Goal: Find specific page/section: Find specific page/section

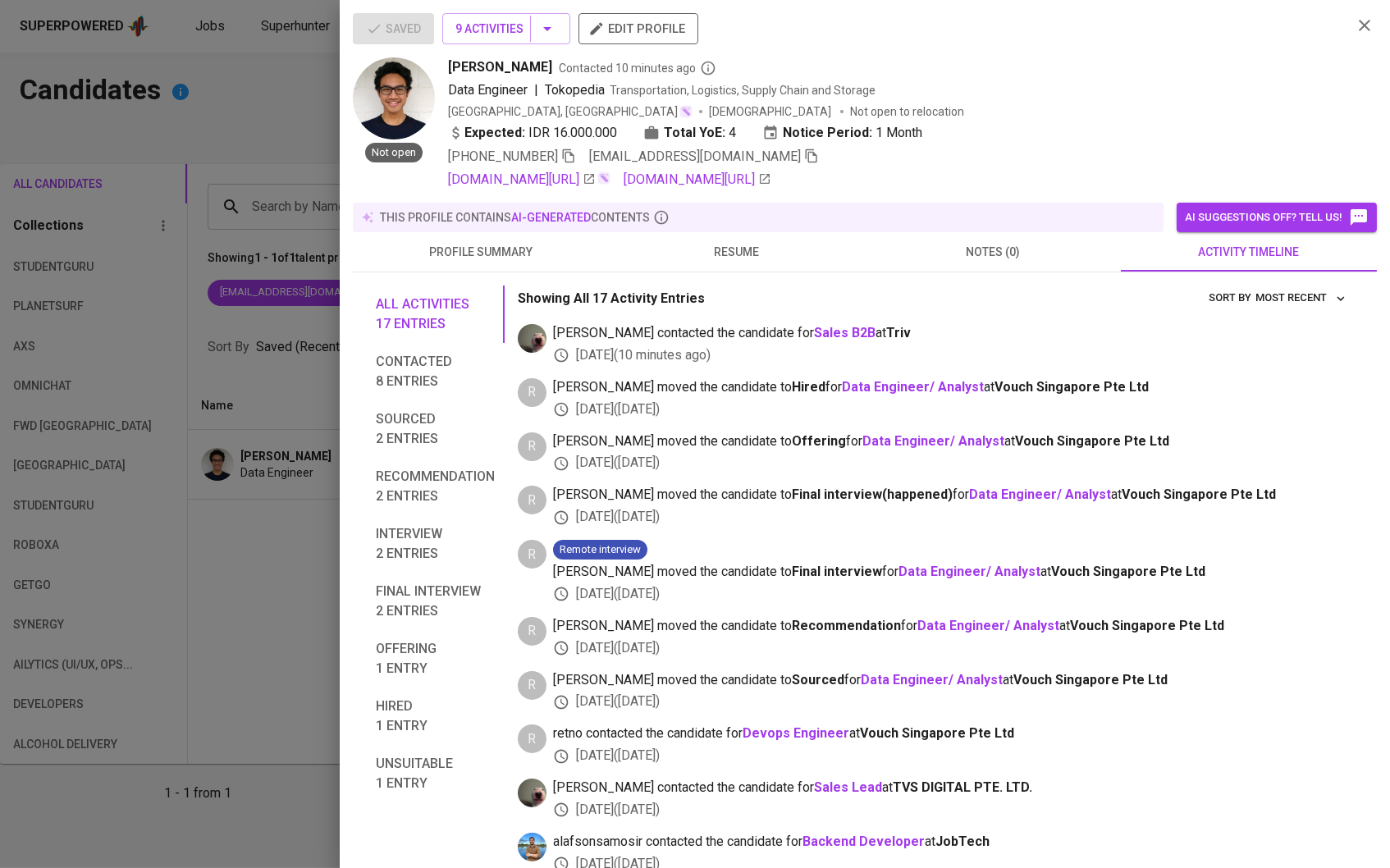
click at [276, 183] on div at bounding box center [695, 434] width 1390 height 868
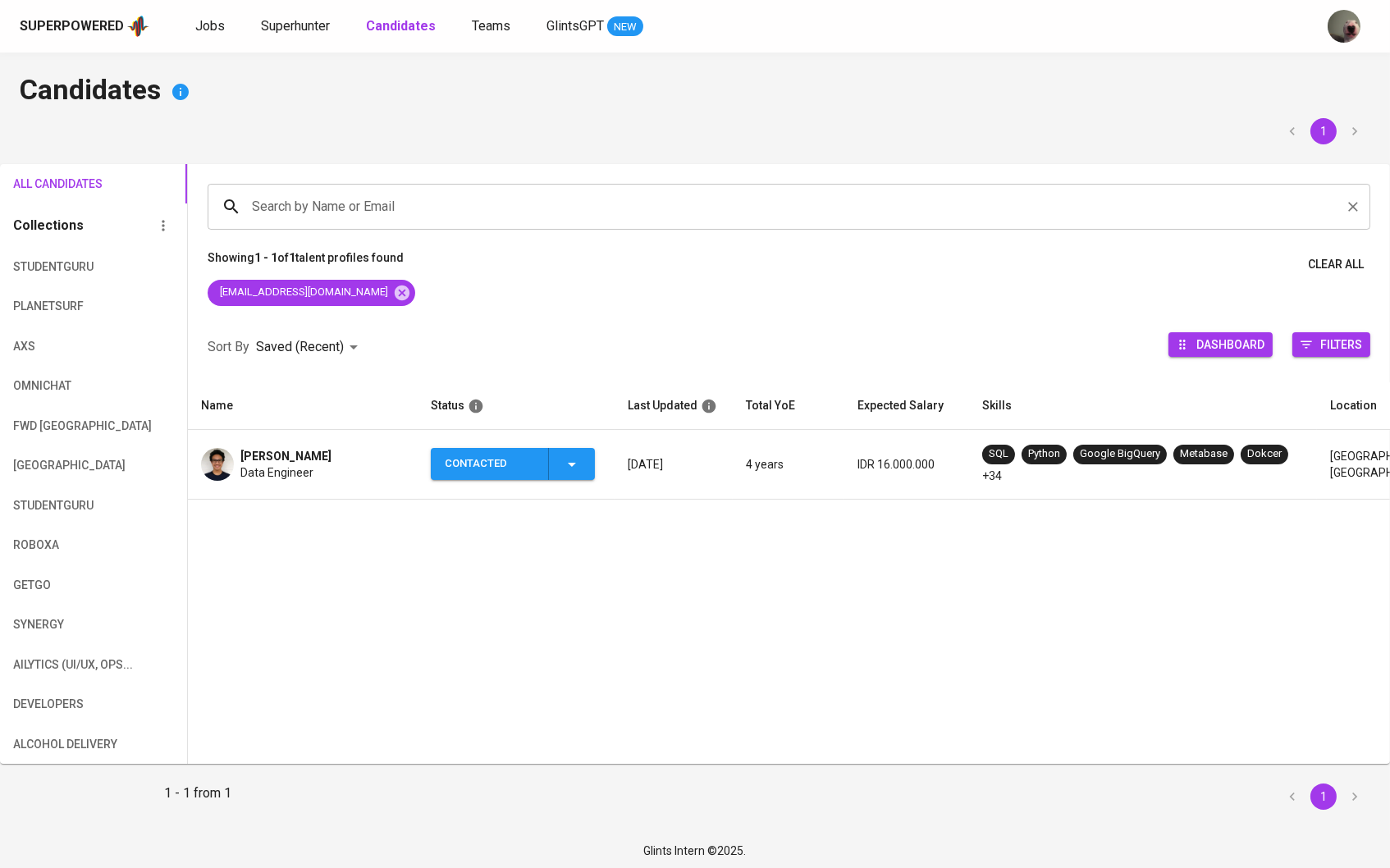
click at [284, 219] on input "Search by Name or Email" at bounding box center [793, 207] width 1091 height 31
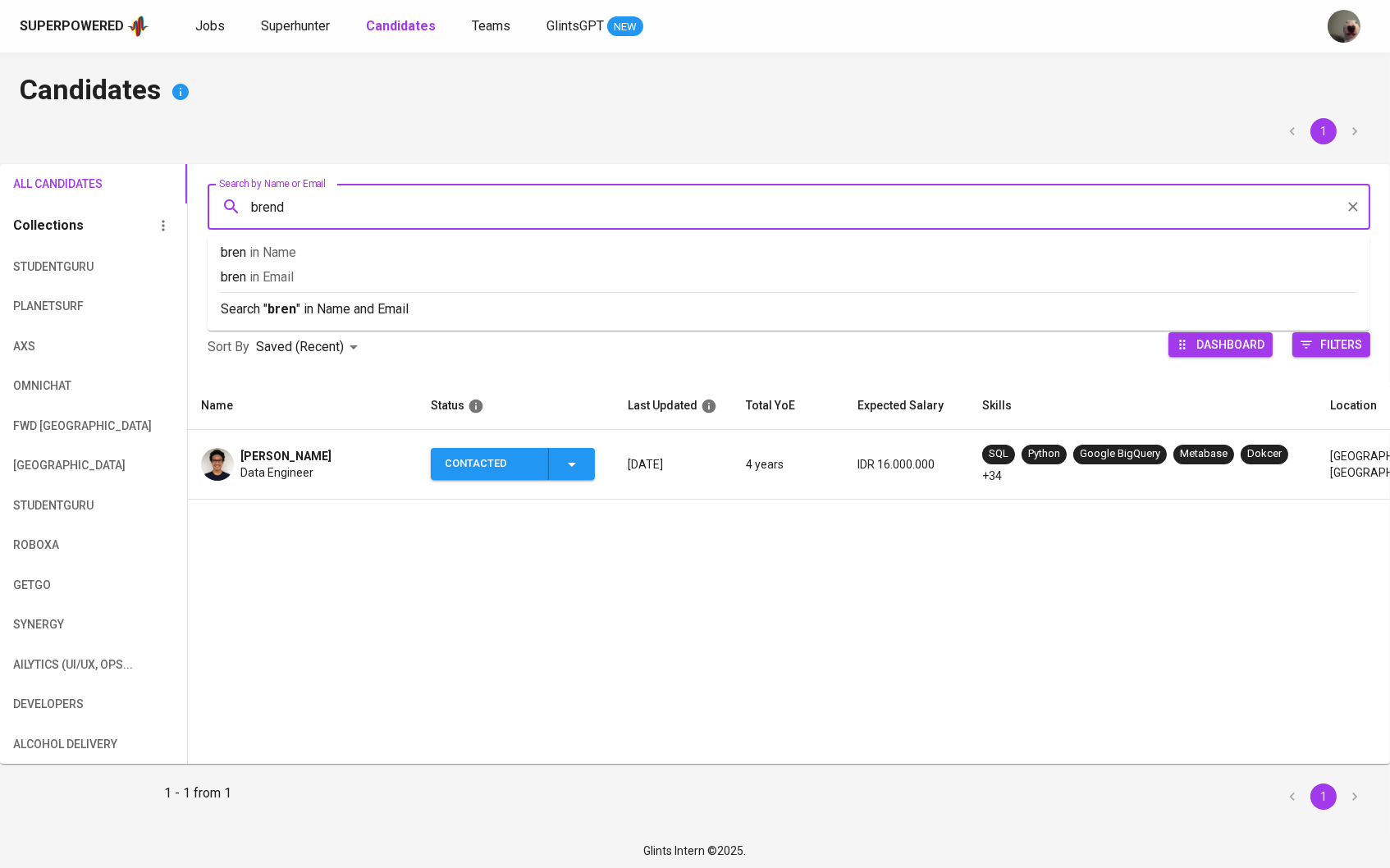
type input "[PERSON_NAME]"
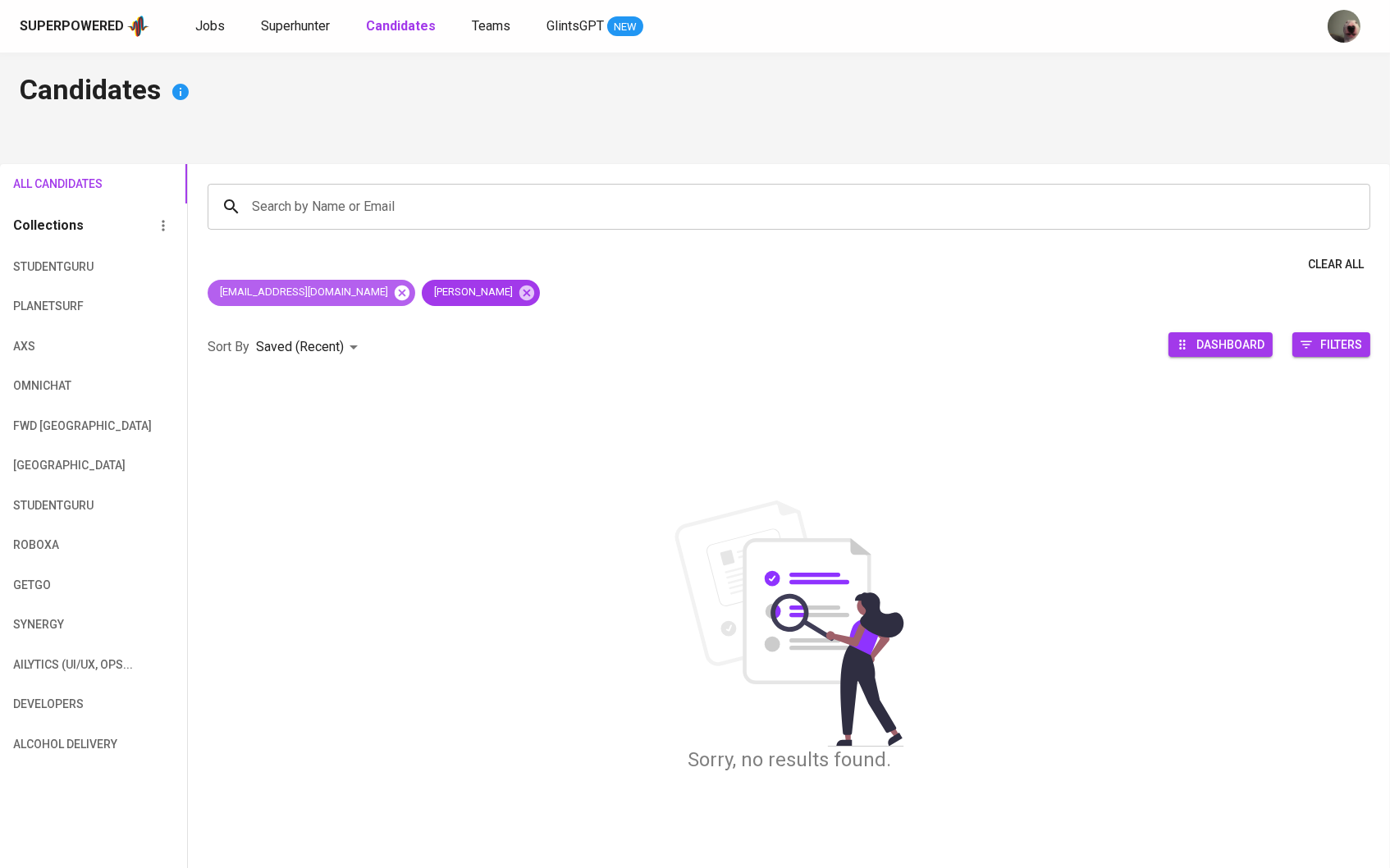
click at [393, 288] on icon at bounding box center [402, 293] width 18 height 18
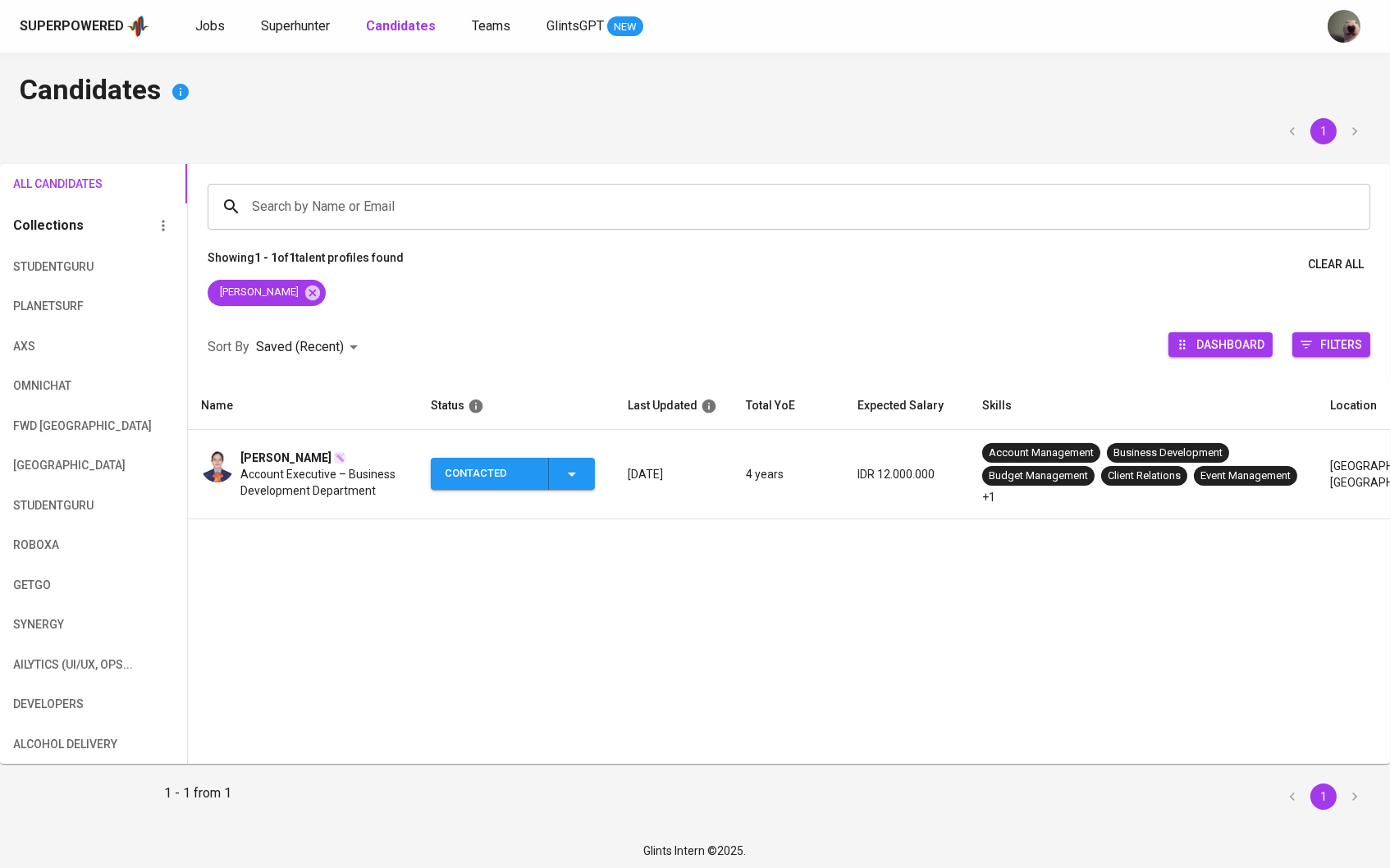
click at [289, 462] on span "[PERSON_NAME]" at bounding box center [285, 458] width 91 height 17
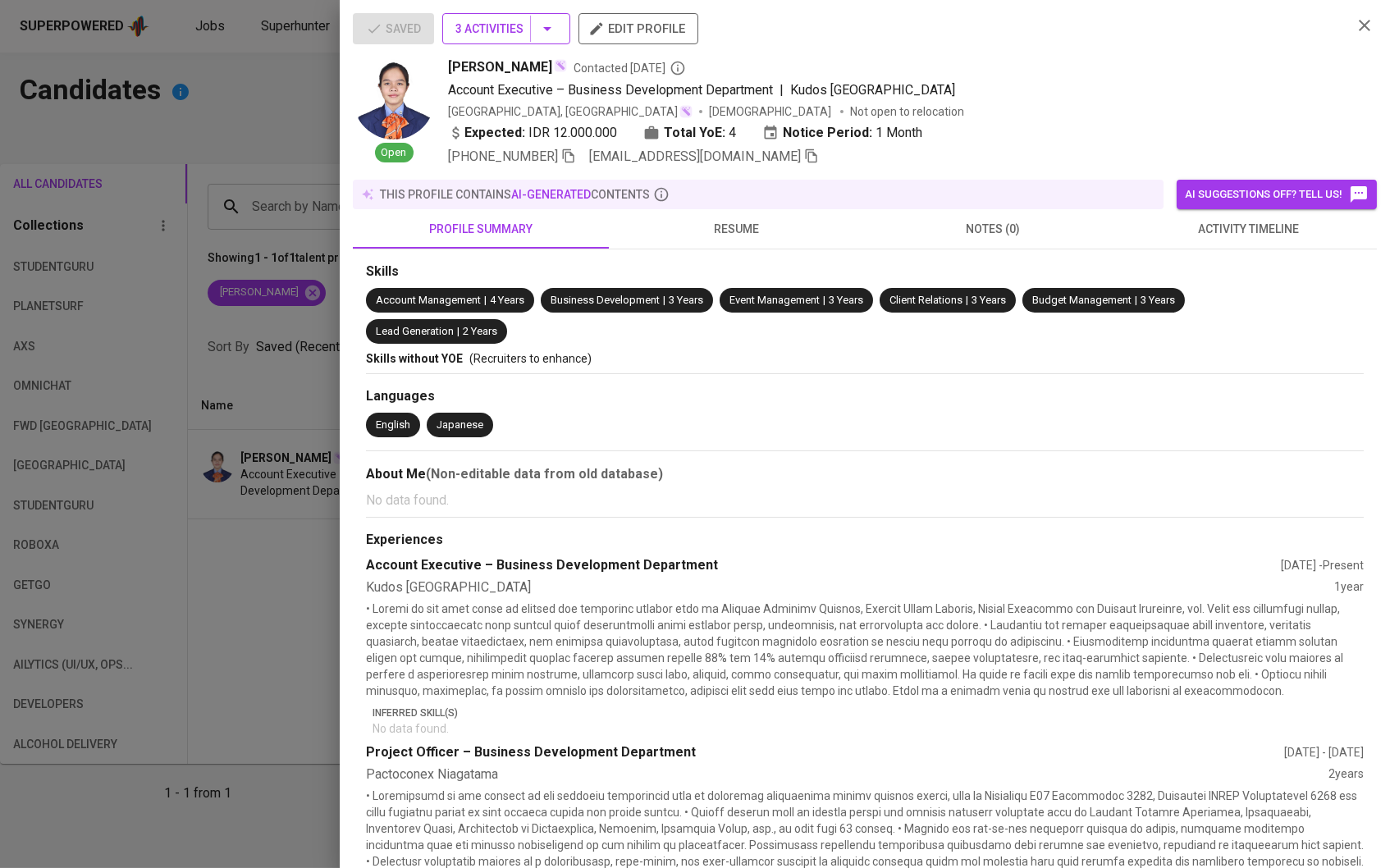
click at [557, 34] on icon "button" at bounding box center [547, 29] width 19 height 19
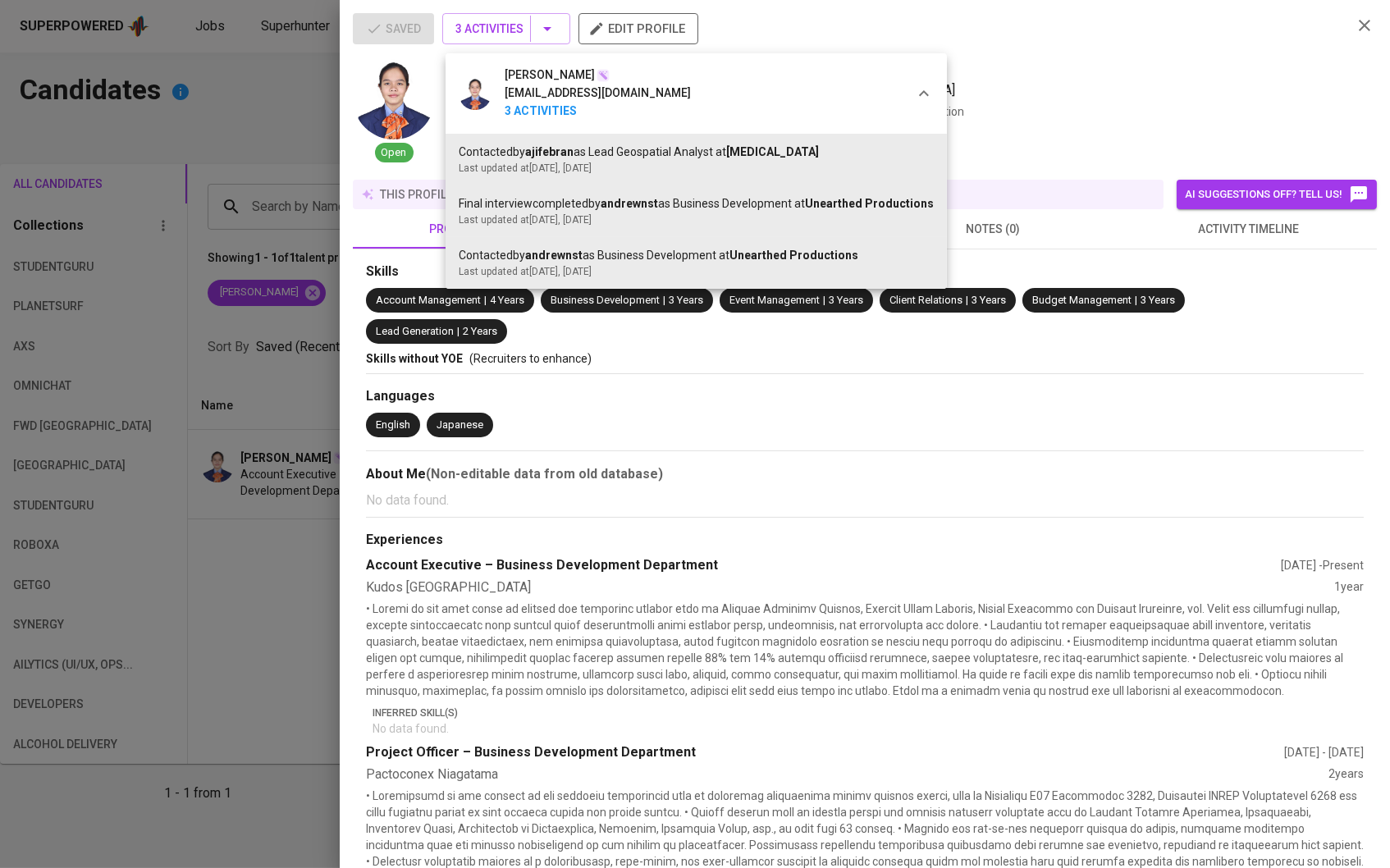
click at [269, 336] on div at bounding box center [695, 434] width 1390 height 868
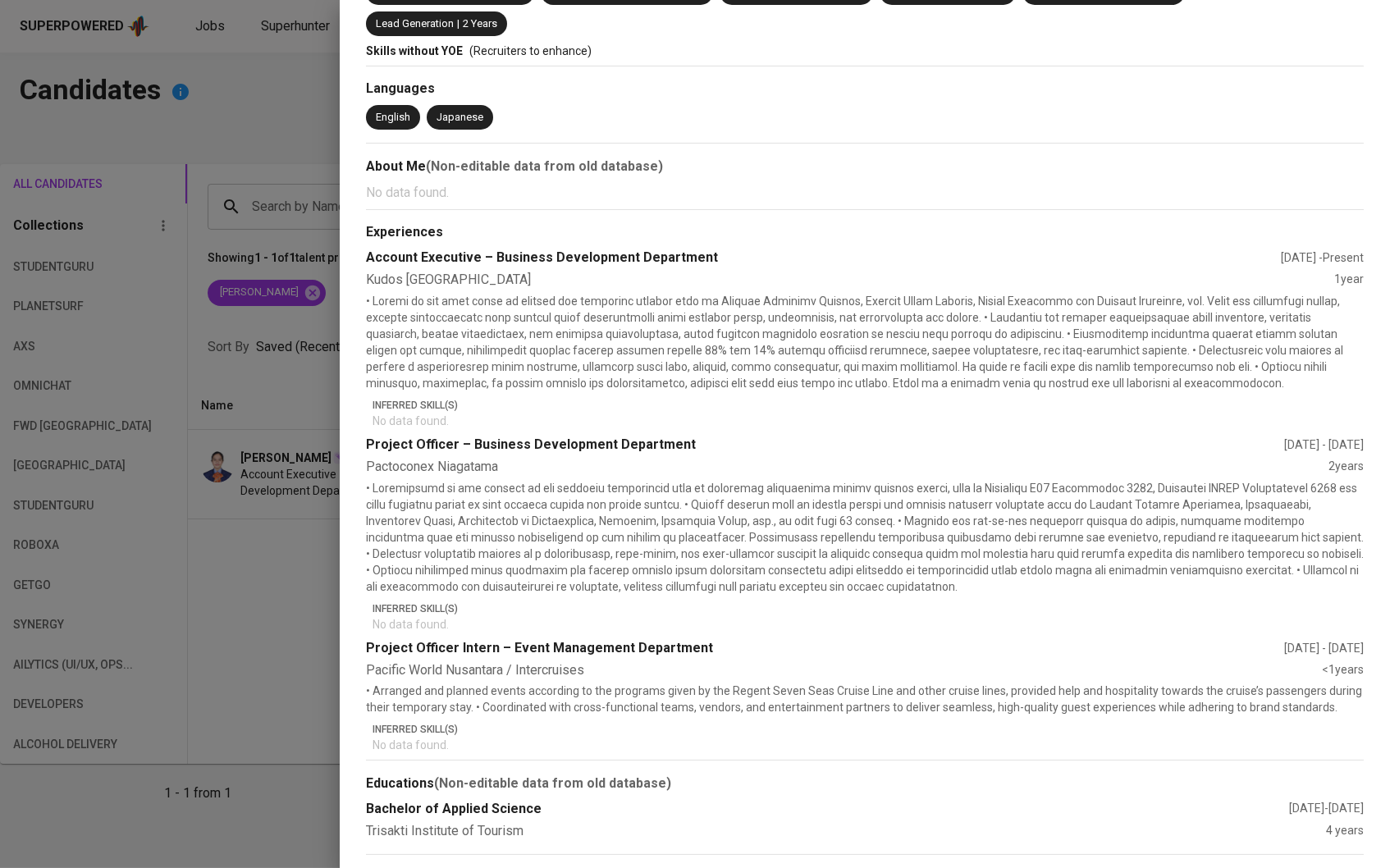
scroll to position [306, 0]
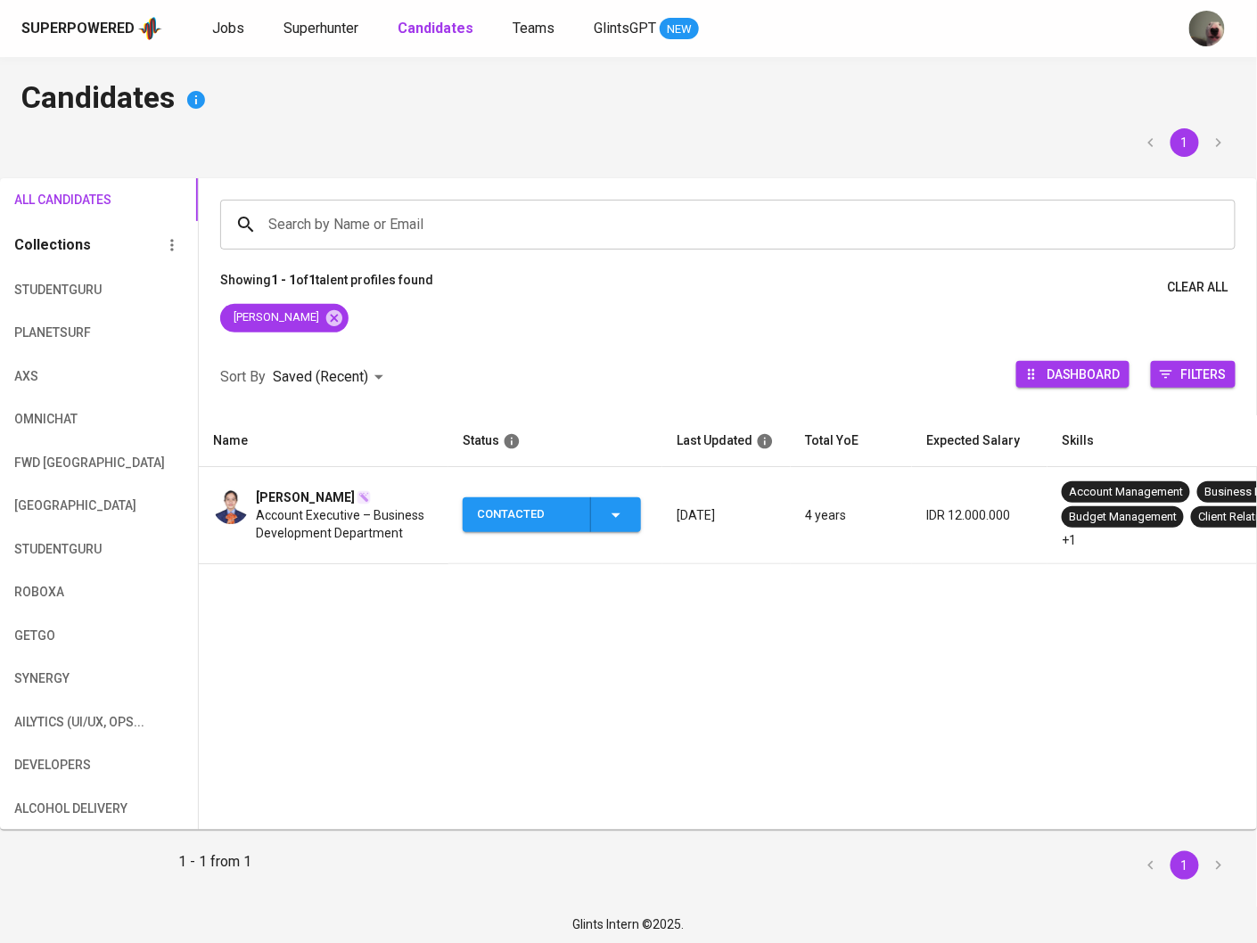
click at [338, 296] on p "Showing 1 - 1 of 1 talent profiles found" at bounding box center [326, 287] width 213 height 33
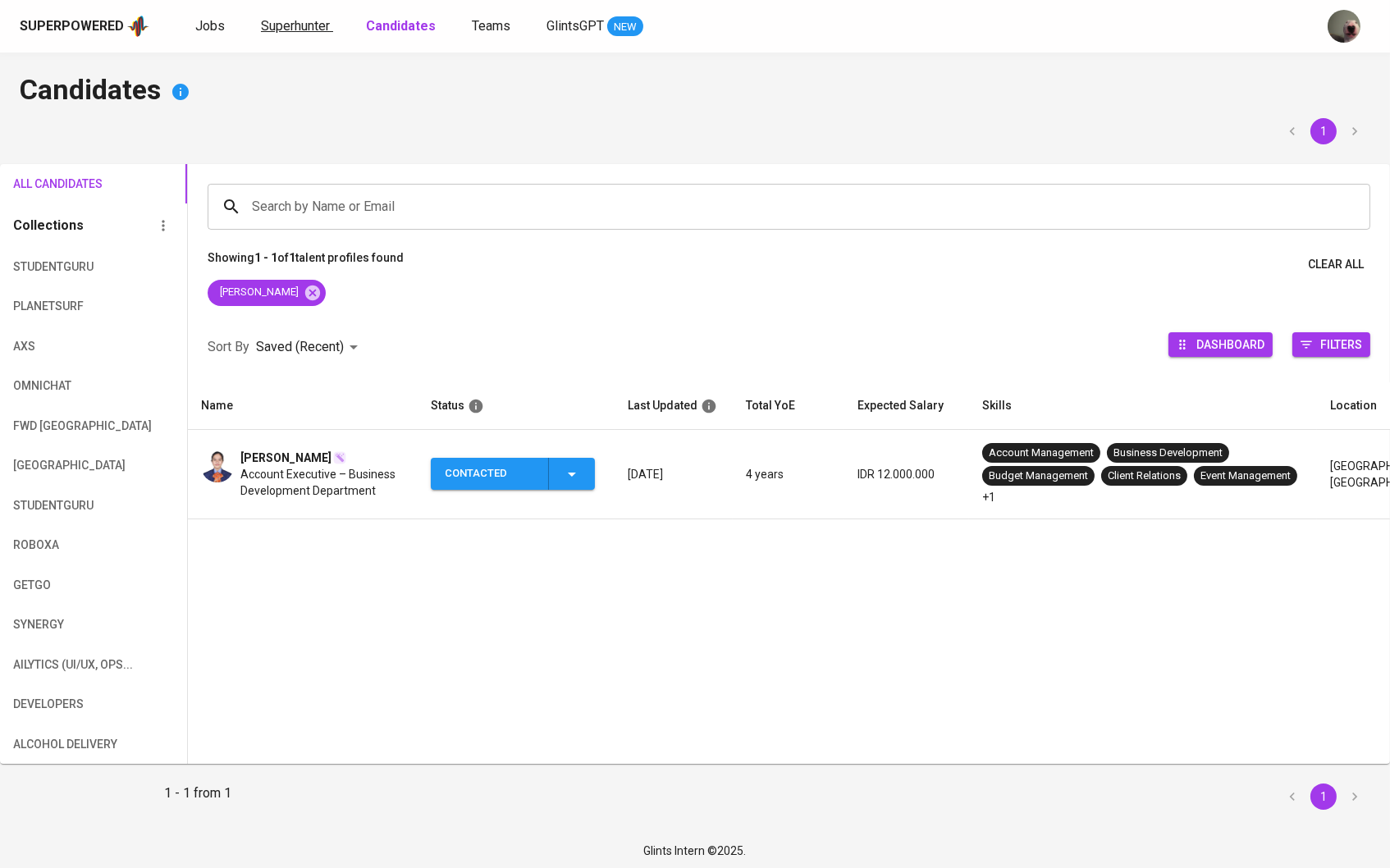
click at [319, 22] on span "Superhunter" at bounding box center [295, 26] width 69 height 16
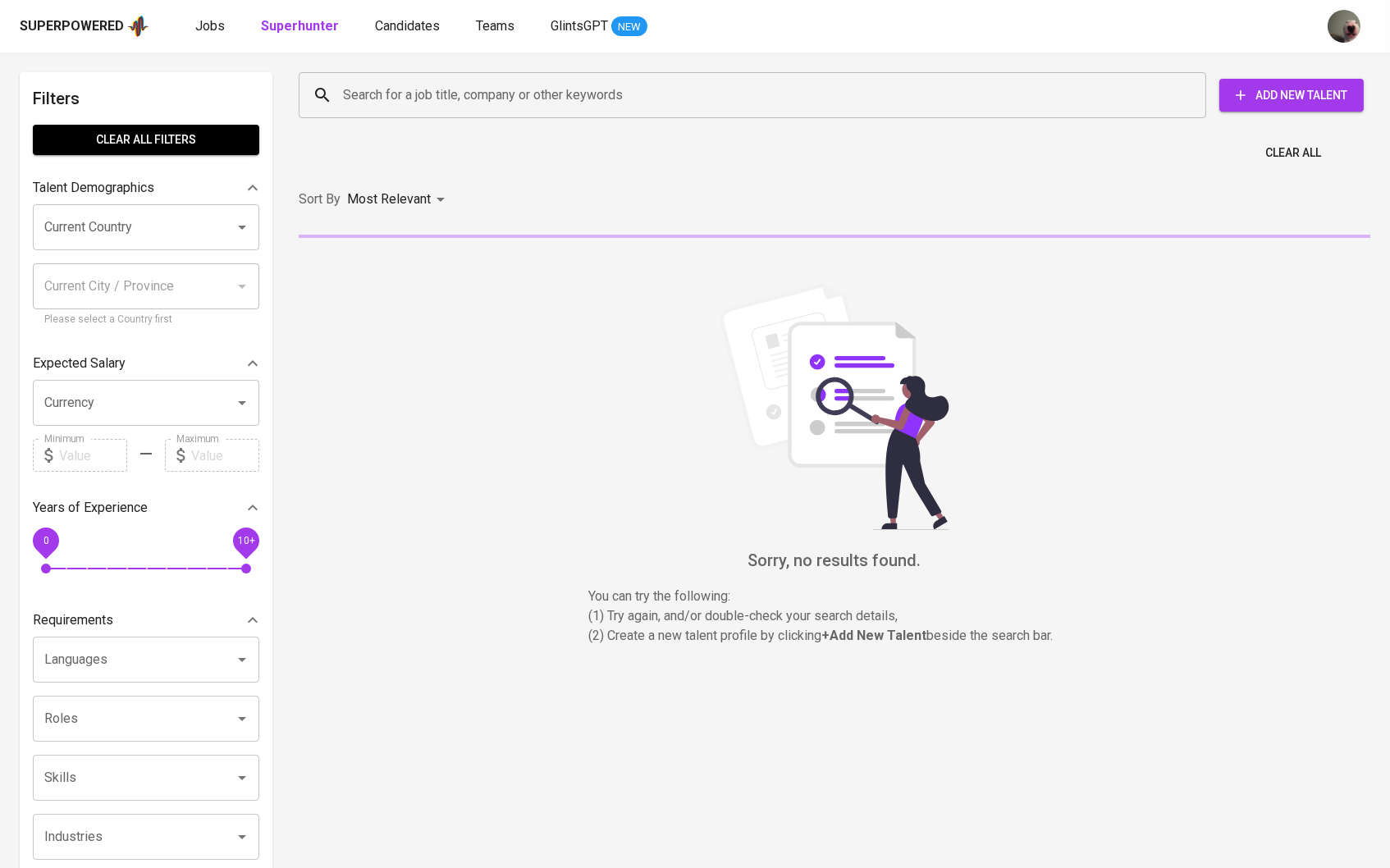
click at [407, 122] on div "Search for a job title, company or other keywords Search for a job title, compa…" at bounding box center [831, 95] width 1092 height 72
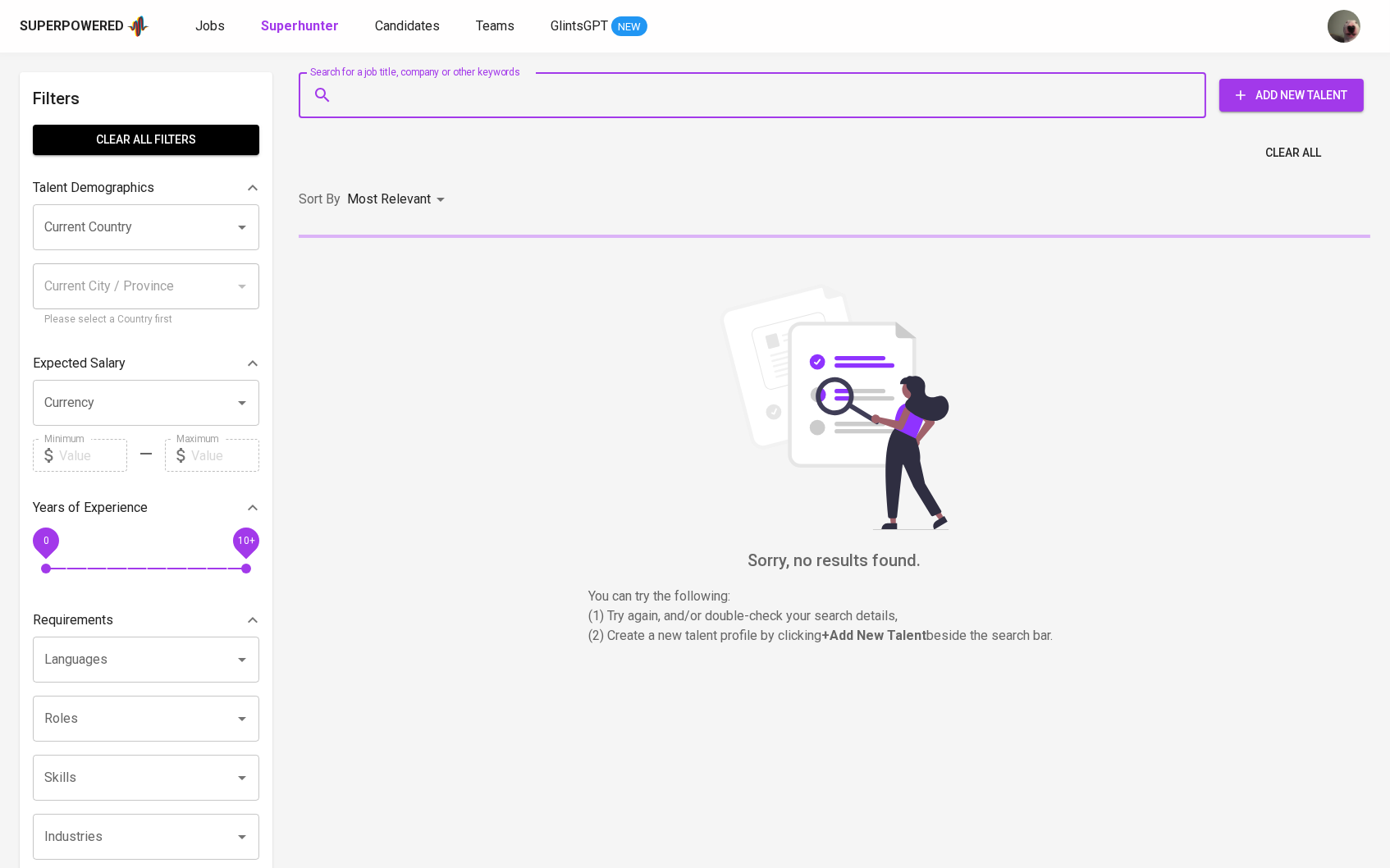
click at [406, 108] on input "Search for a job title, company or other keywords" at bounding box center [757, 95] width 836 height 31
paste input "vanszie88@gmail.com"
type input "vanszie88@gmail.com"
